Goal: Find specific page/section: Find specific page/section

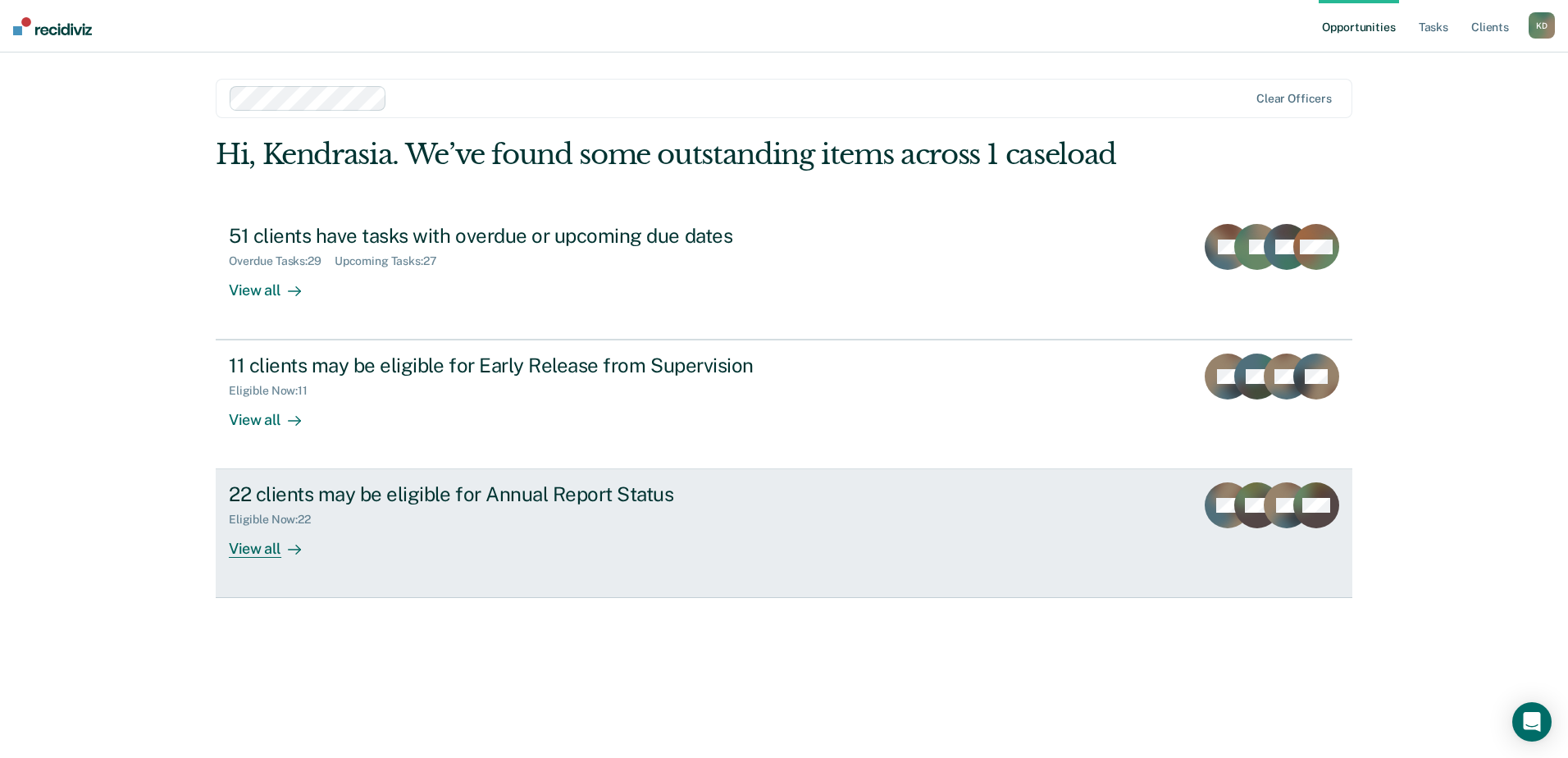
click at [513, 513] on div "Eligible Now : 22" at bounding box center [516, 516] width 575 height 20
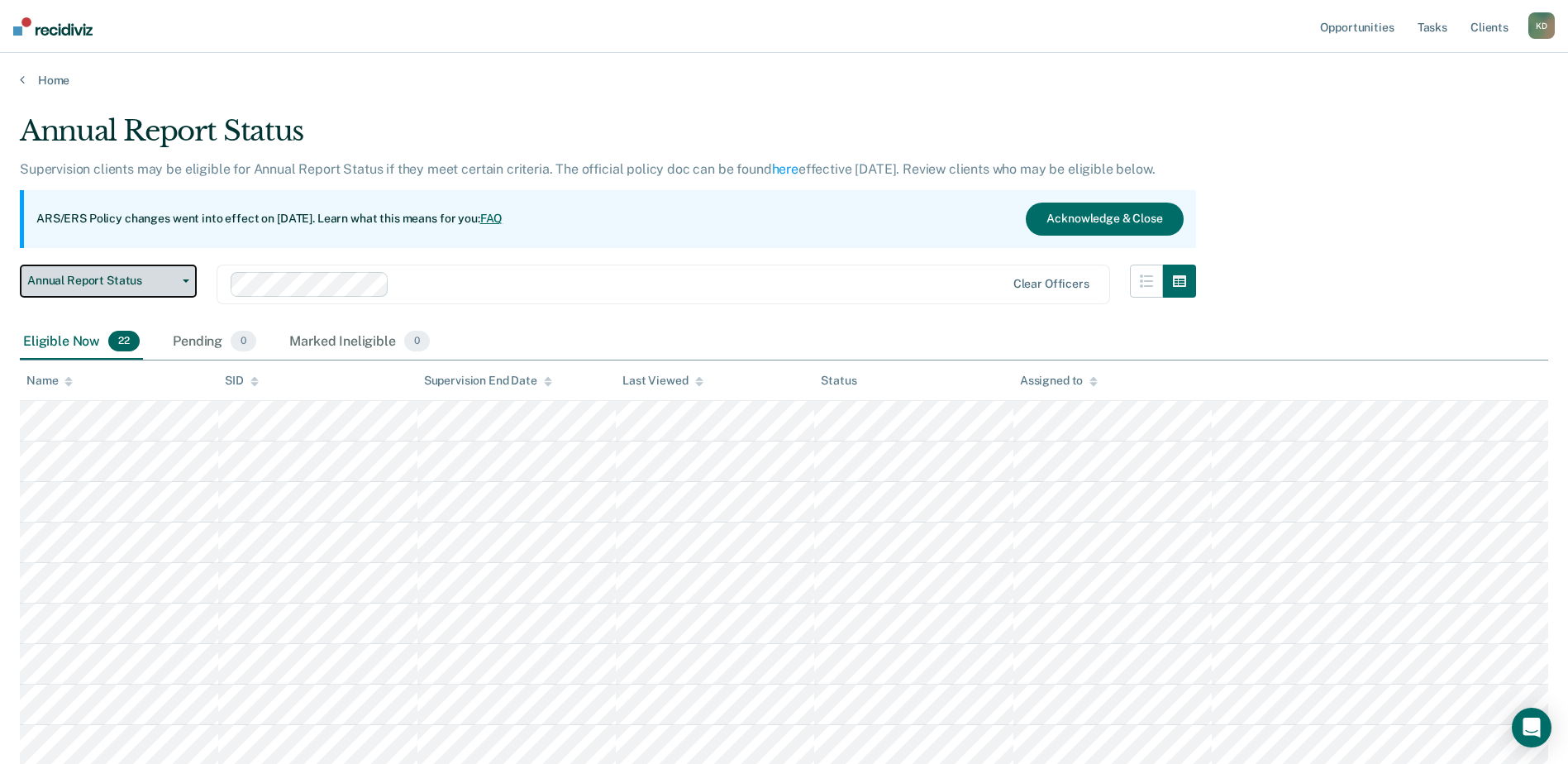
click at [147, 270] on button "Annual Report Status" at bounding box center [108, 282] width 177 height 33
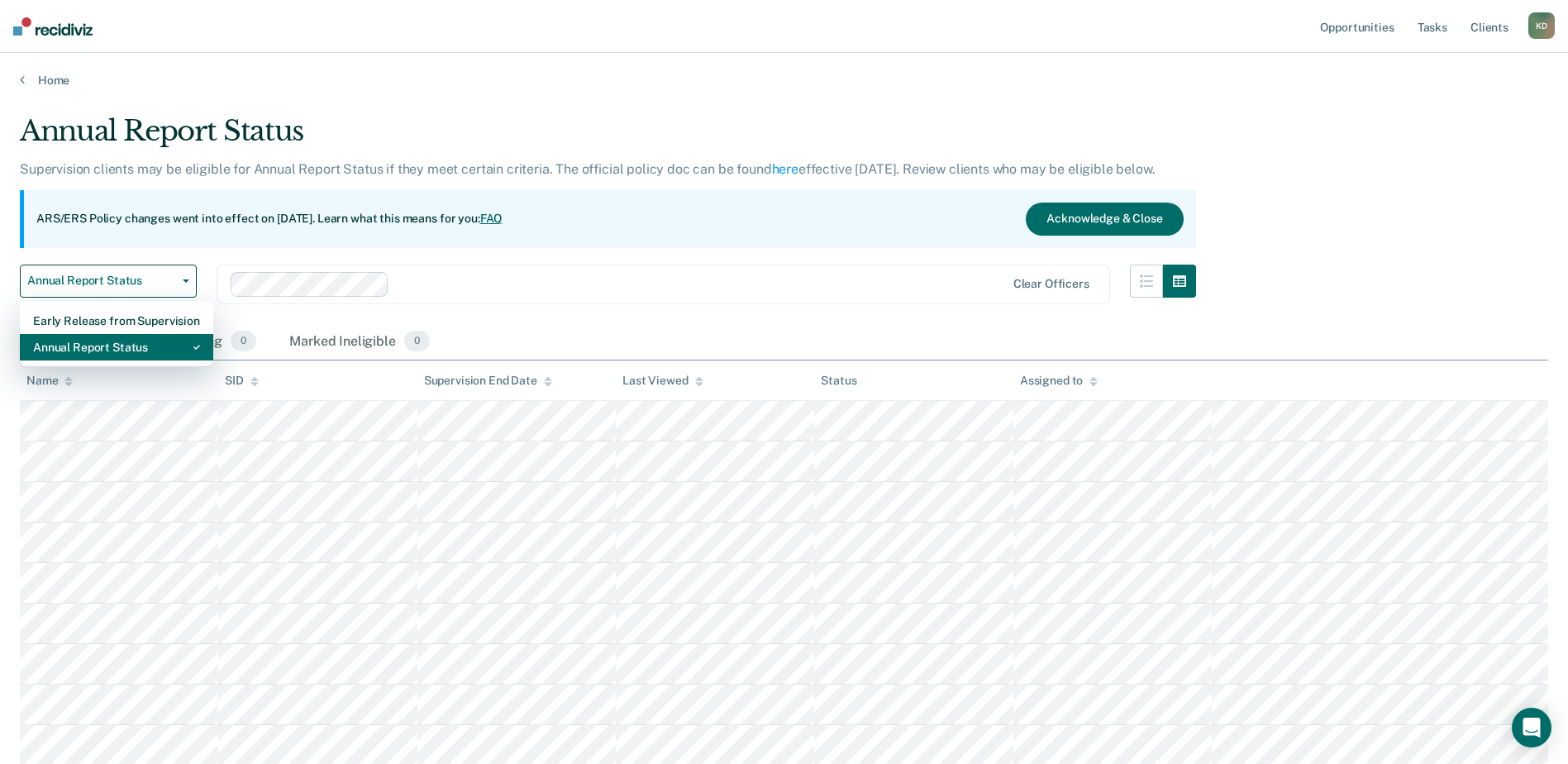
click at [124, 334] on div "Annual Report Status" at bounding box center [117, 348] width 167 height 26
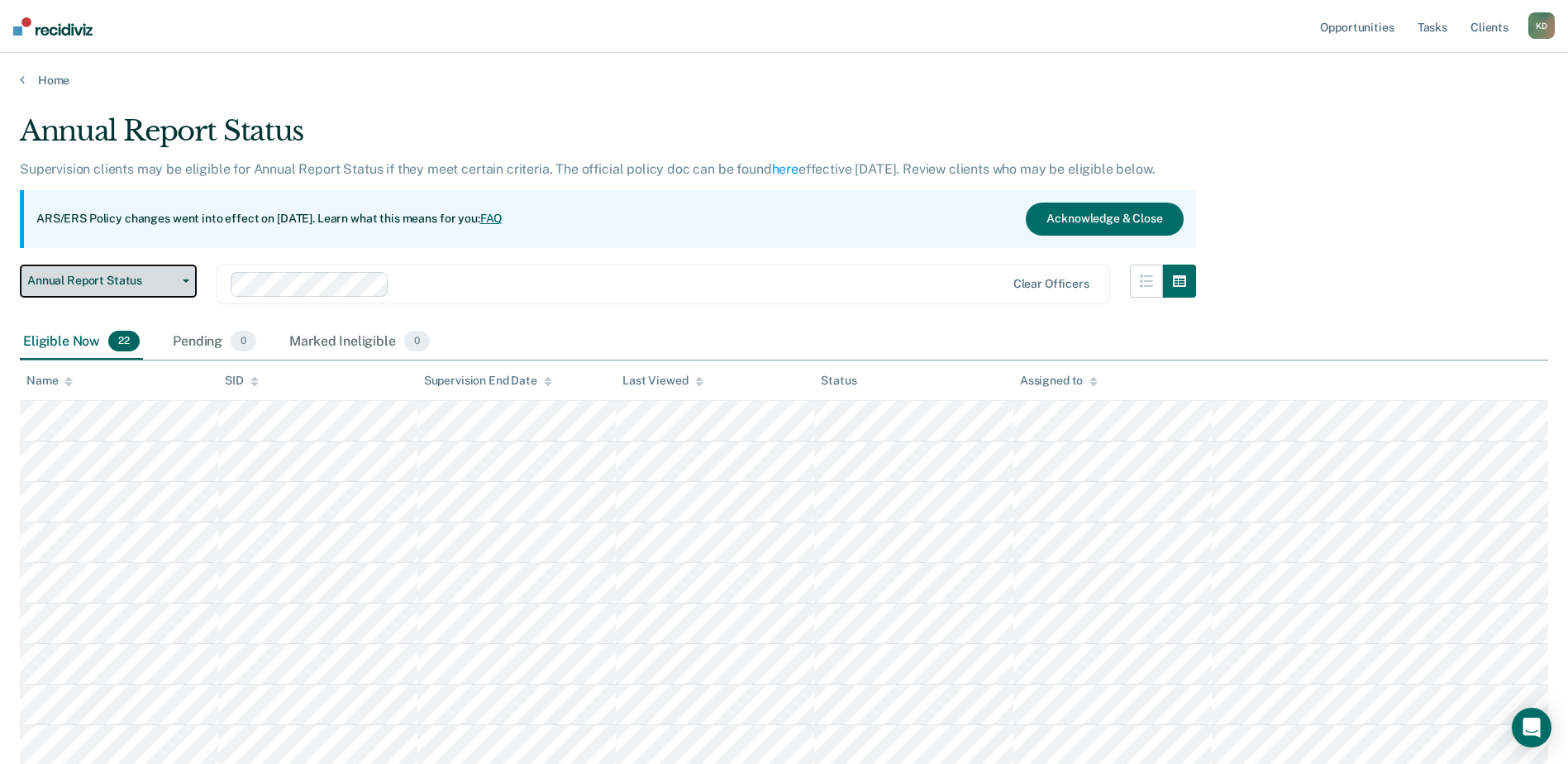
click at [124, 283] on span "Annual Report Status" at bounding box center [101, 281] width 149 height 14
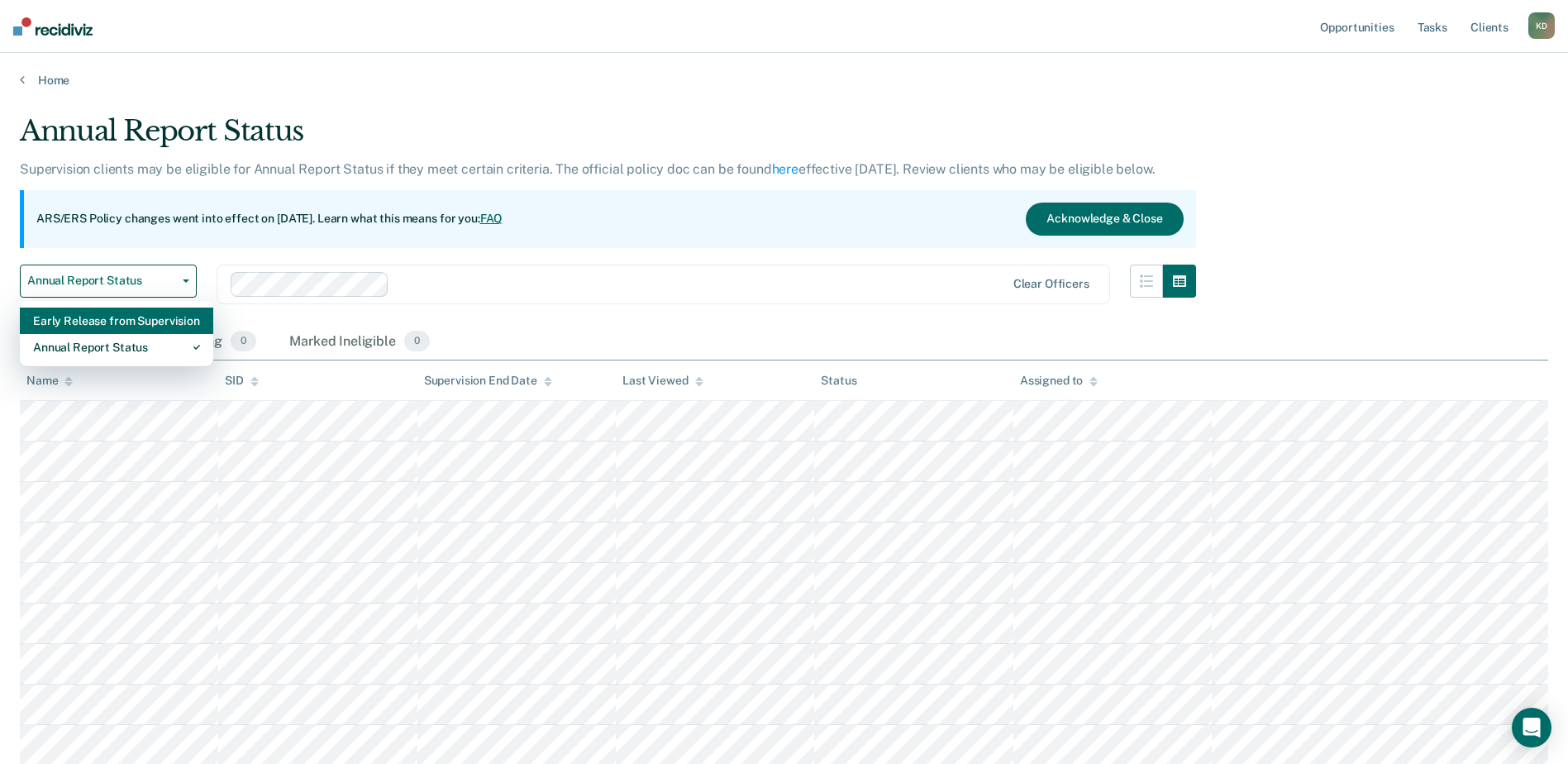
click at [139, 313] on div "Early Release from Supervision" at bounding box center [117, 320] width 167 height 26
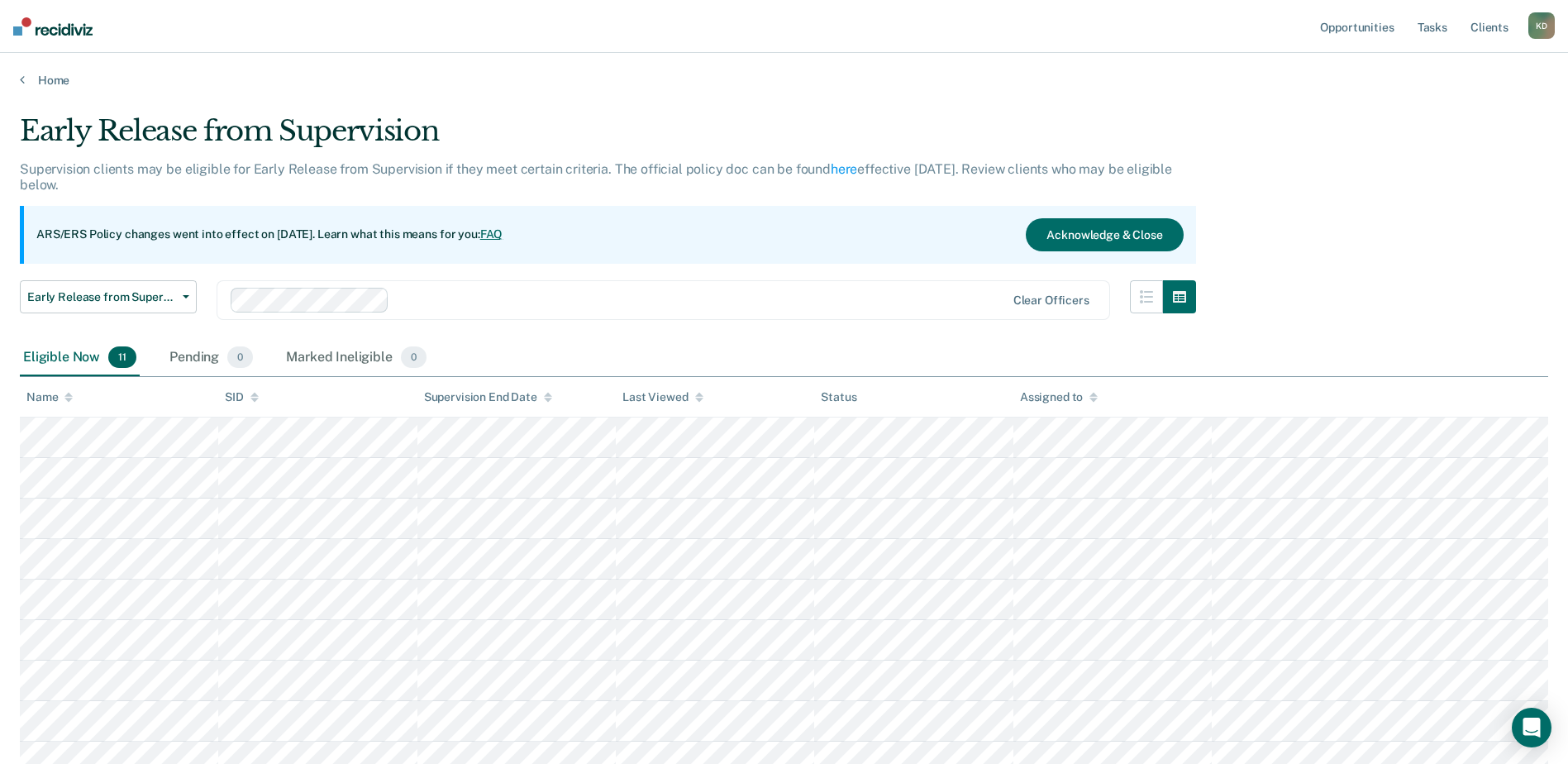
click at [566, 264] on div "Early Release from Supervision Supervision clients may be eligible for Early Re…" at bounding box center [608, 227] width 1176 height 225
click at [39, 78] on link "Home" at bounding box center [784, 80] width 1528 height 15
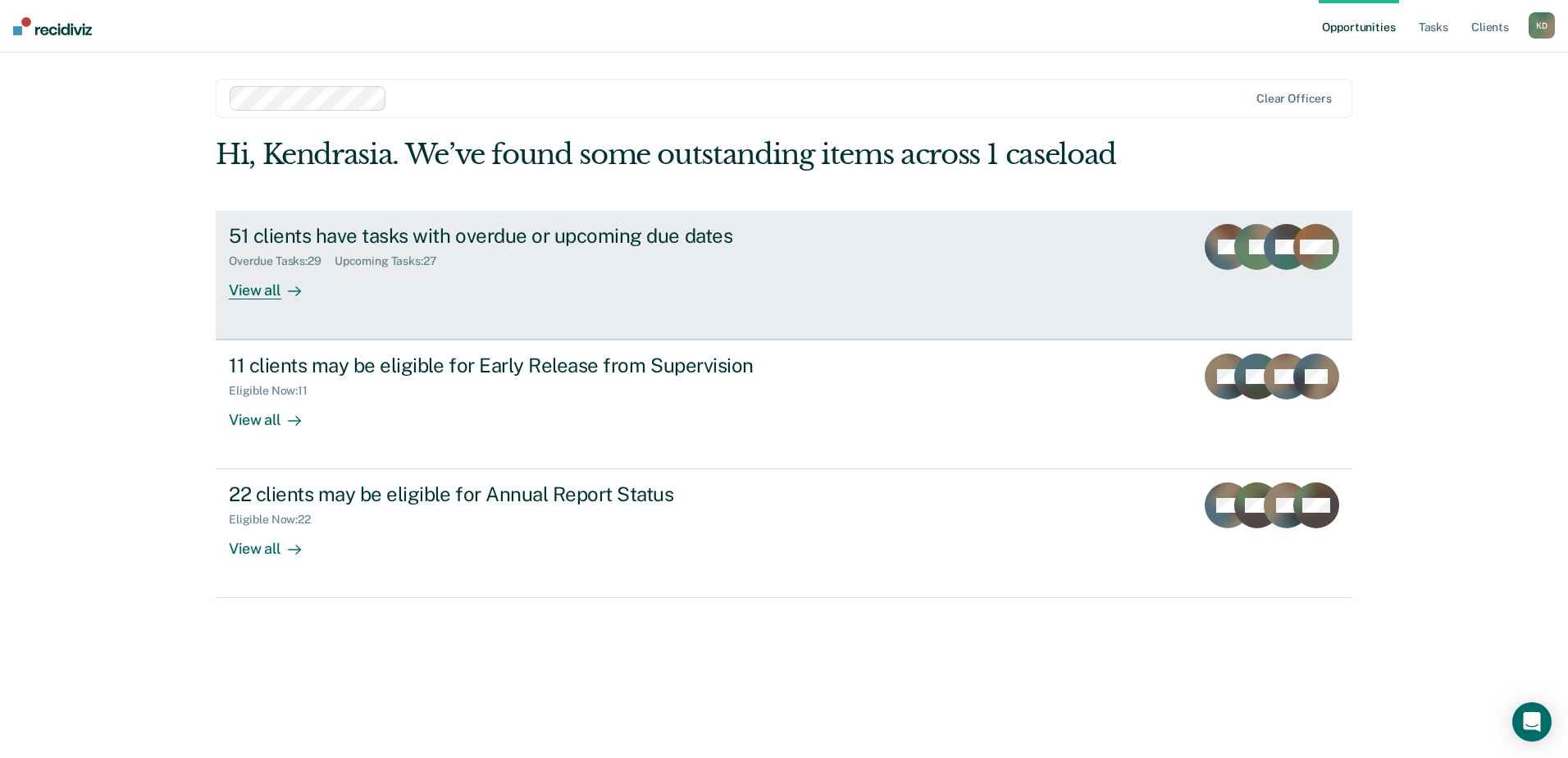
click at [582, 223] on link "51 clients have tasks with overdue or upcoming due dates Overdue Tasks : 29 Upc…" at bounding box center [784, 274] width 1137 height 128
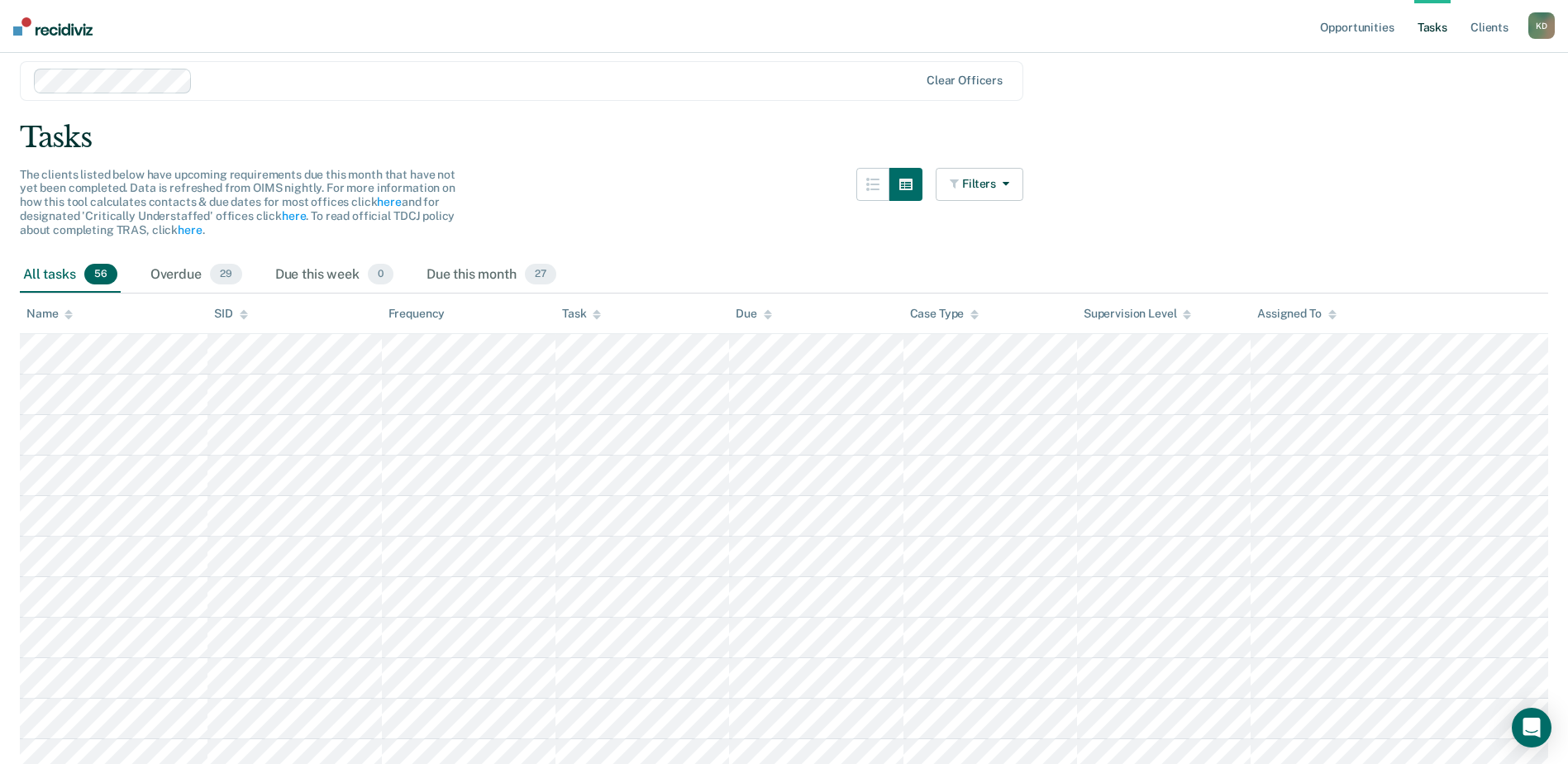
scroll to position [83, 0]
